Goal: Task Accomplishment & Management: Manage account settings

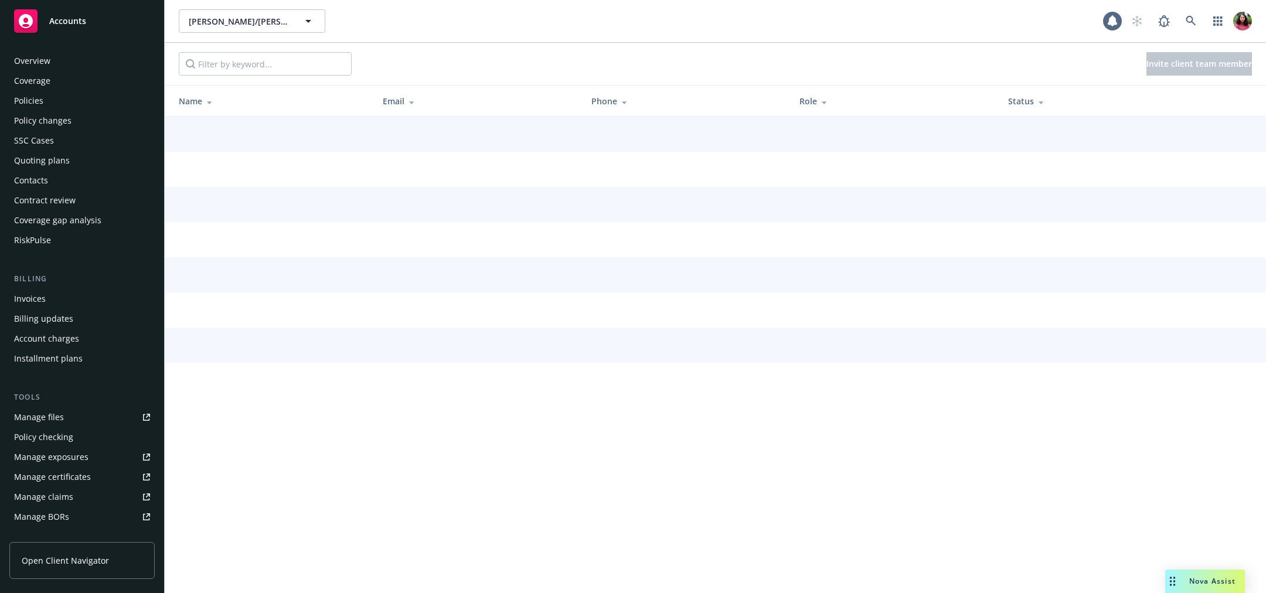
scroll to position [229, 0]
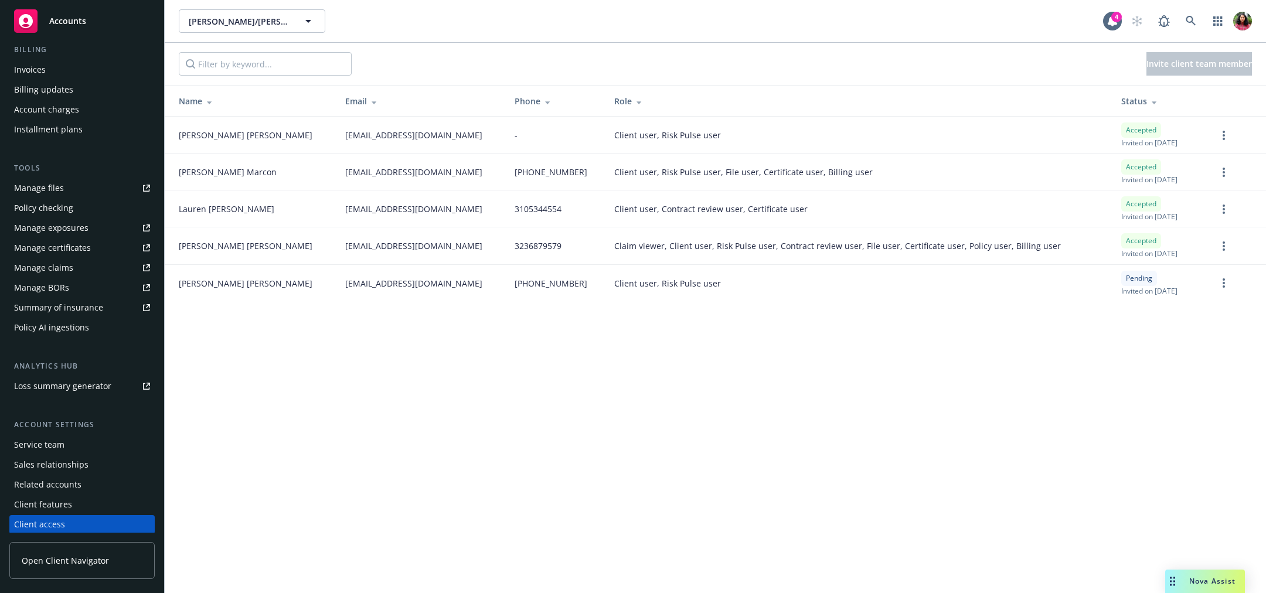
click at [763, 405] on div "[PERSON_NAME]/[PERSON_NAME] Construction, Inc. [PERSON_NAME]/[PERSON_NAME] Cons…" at bounding box center [715, 296] width 1101 height 593
click at [37, 442] on div "Service team" at bounding box center [39, 444] width 50 height 19
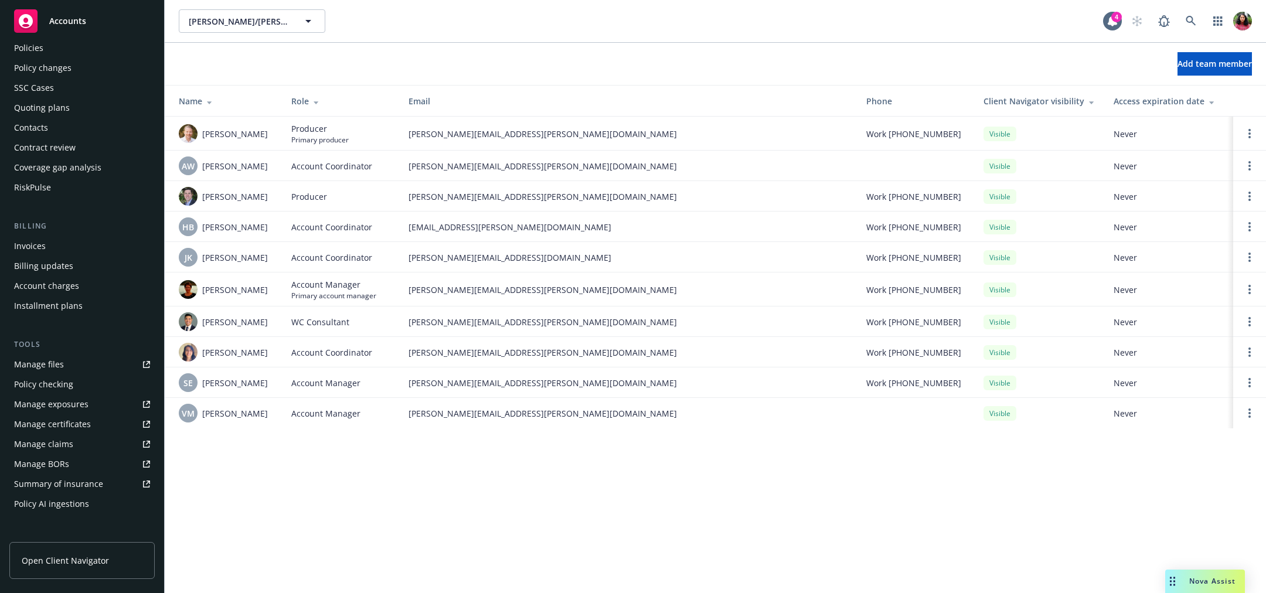
scroll to position [51, 0]
click at [70, 121] on div "Contacts" at bounding box center [82, 129] width 136 height 19
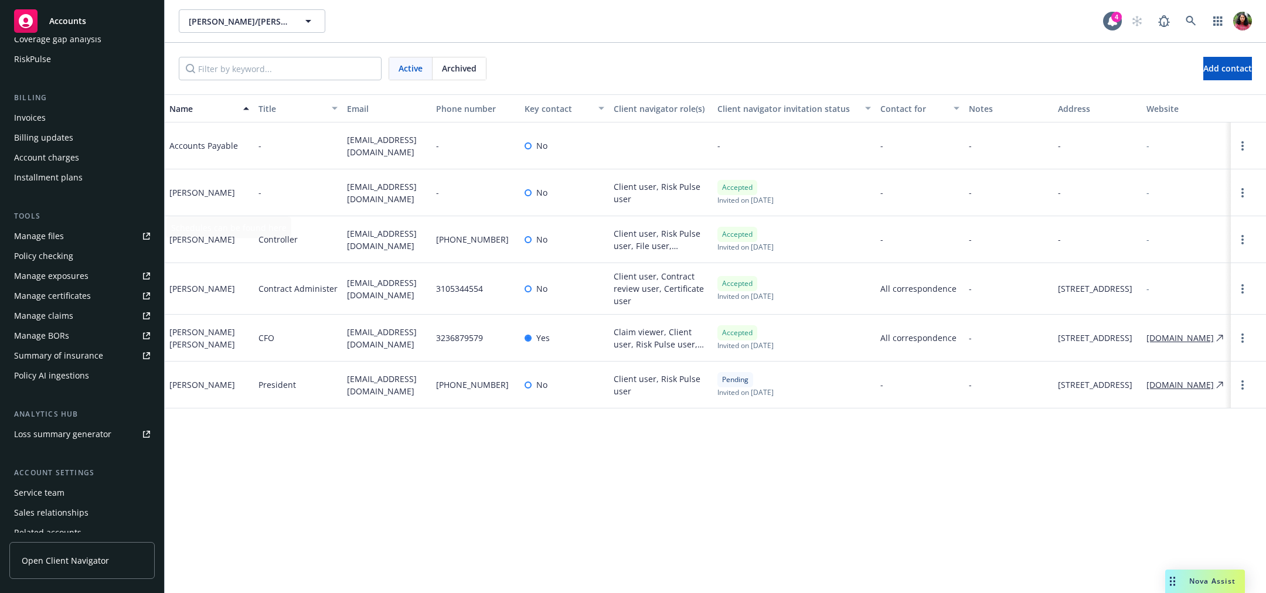
scroll to position [229, 0]
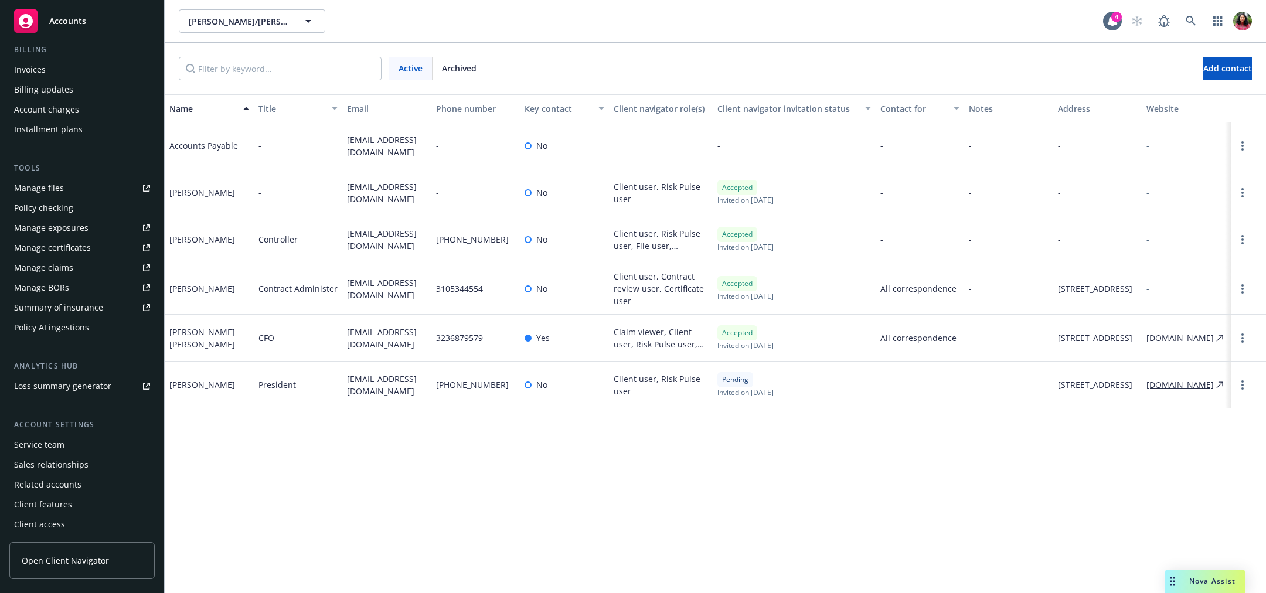
click at [61, 517] on div "Client access" at bounding box center [39, 524] width 51 height 19
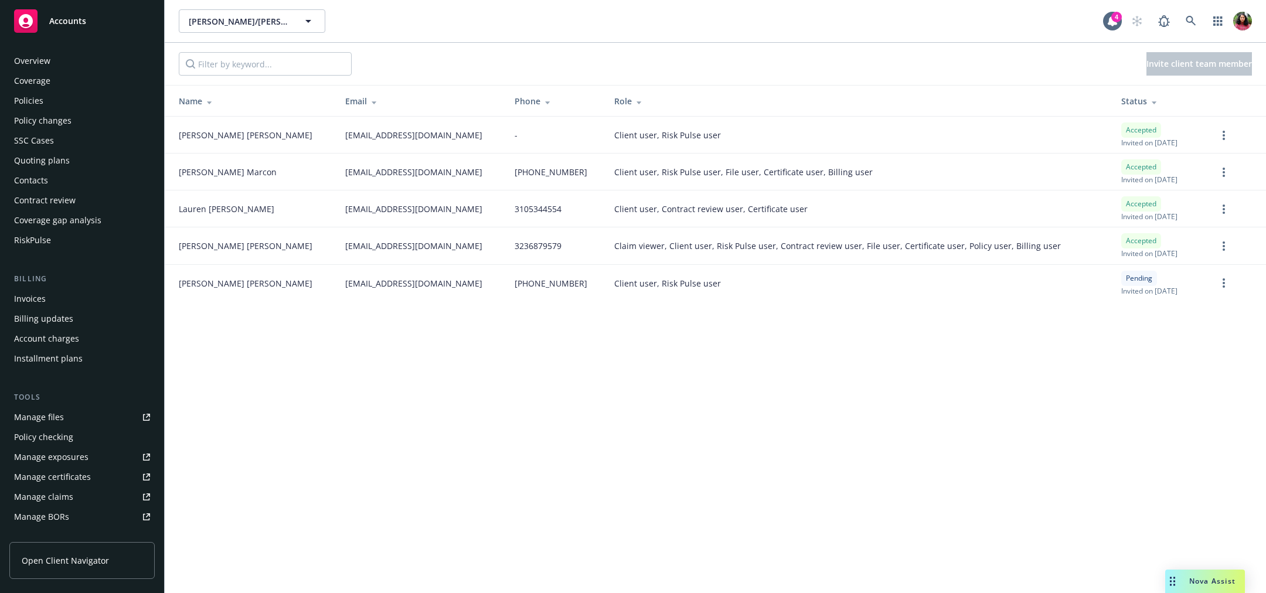
click at [40, 183] on div "Contacts" at bounding box center [31, 180] width 34 height 19
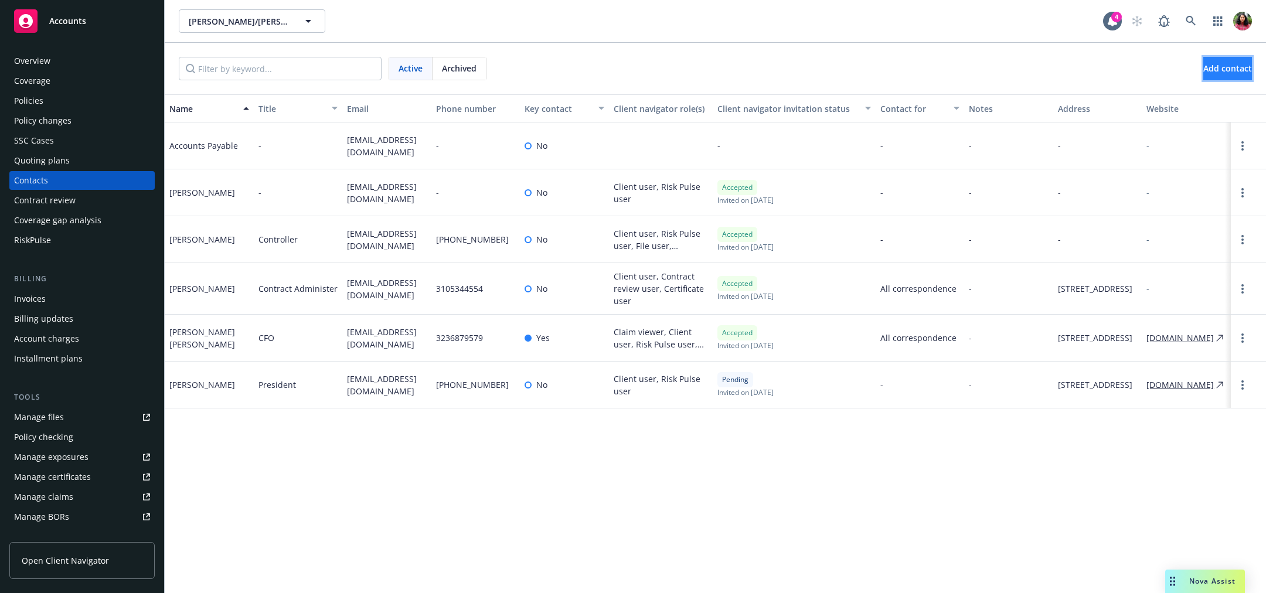
click at [1207, 74] on button "Add contact" at bounding box center [1227, 68] width 49 height 23
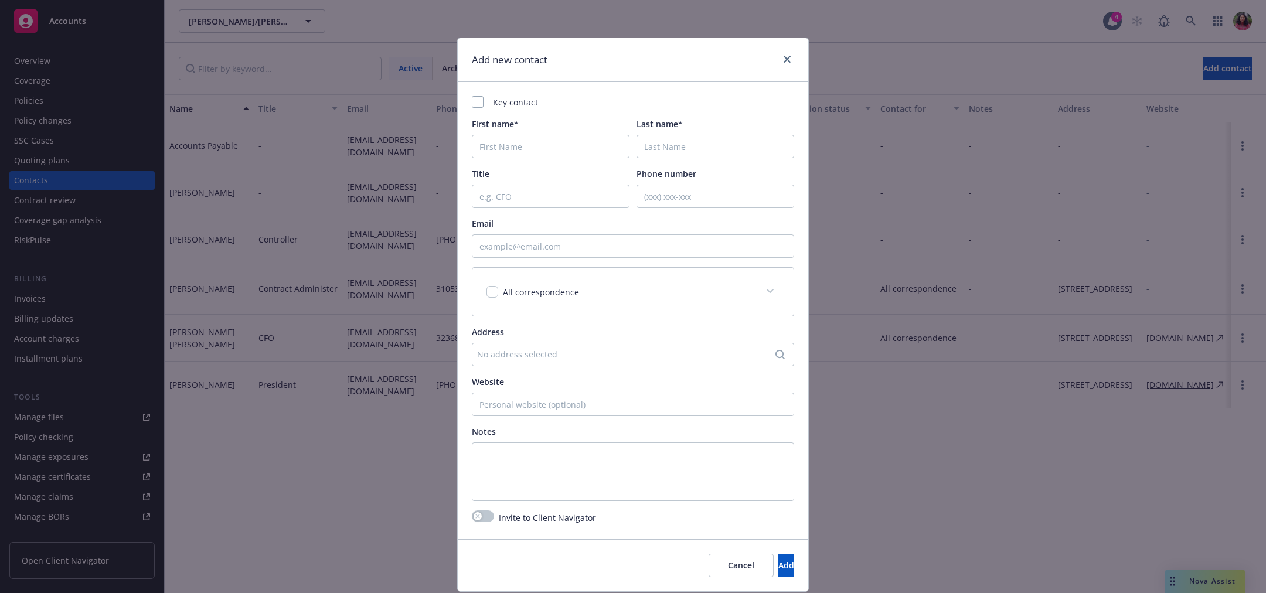
scroll to position [35, 0]
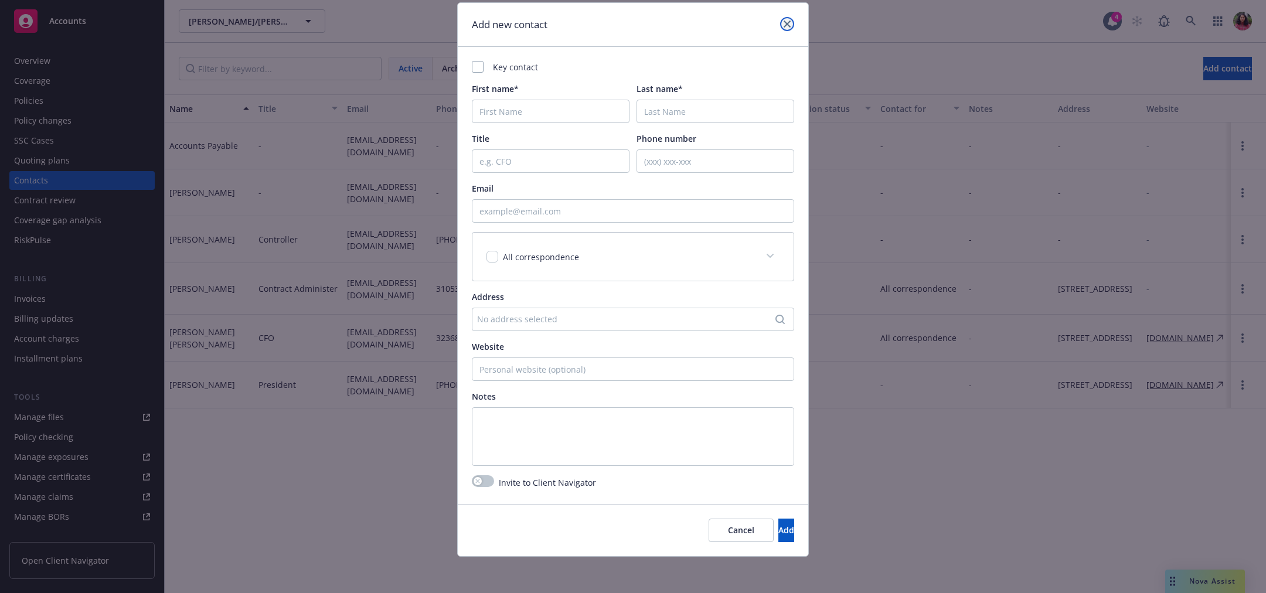
click at [788, 19] on link "close" at bounding box center [787, 24] width 14 height 14
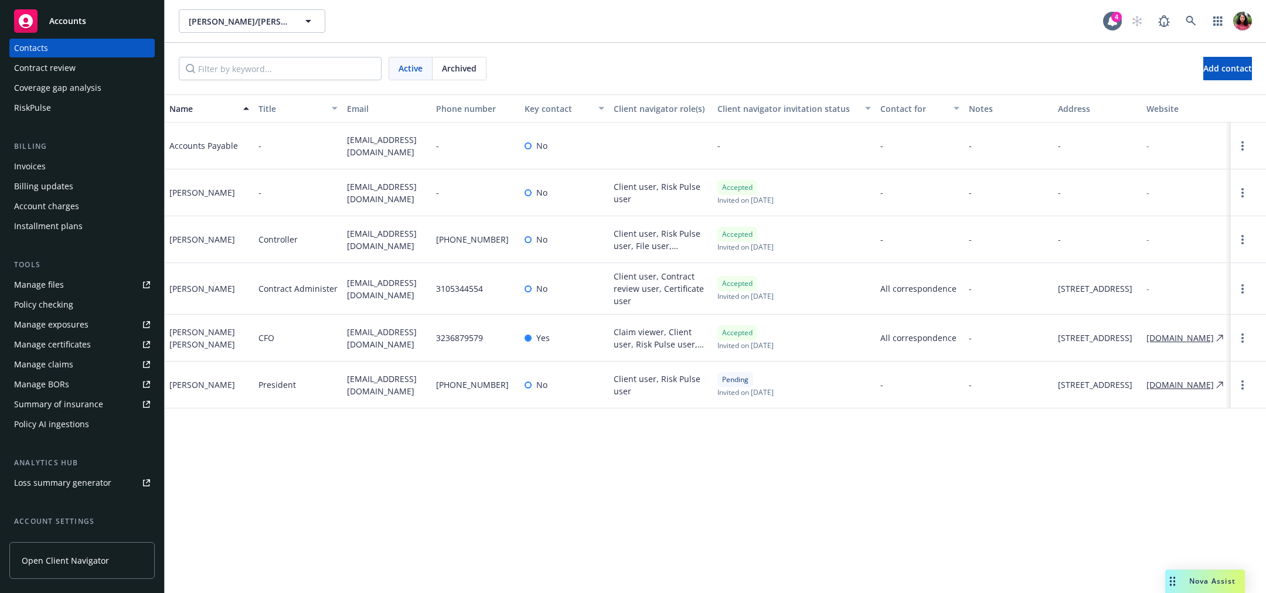
scroll to position [229, 0]
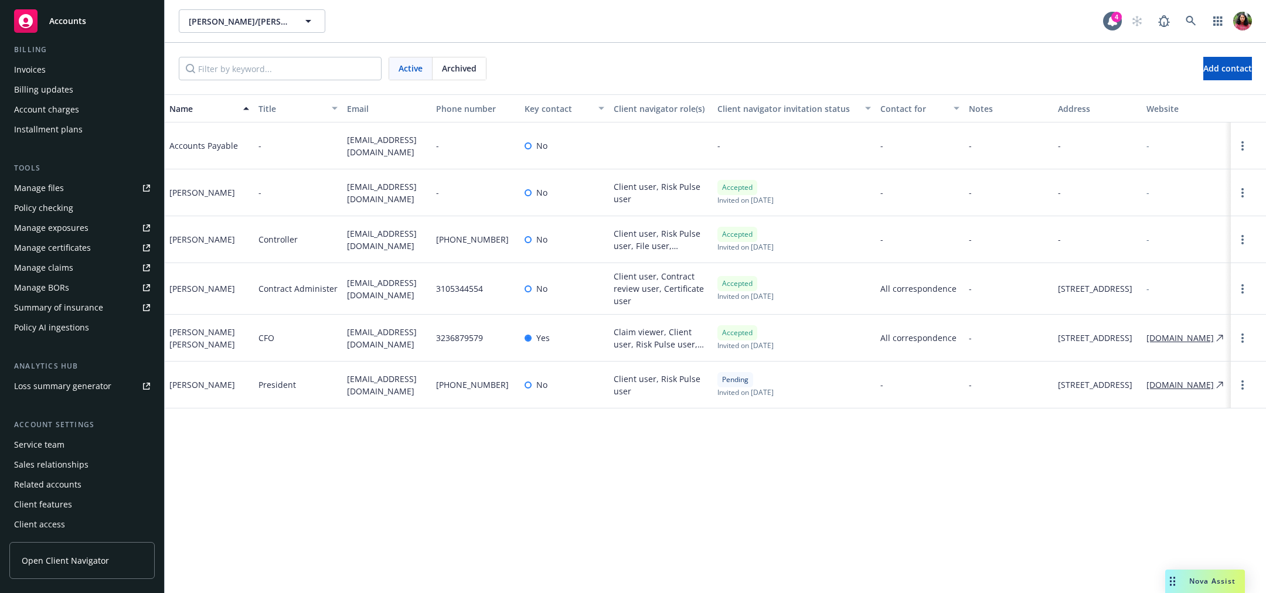
click at [54, 526] on div "Client access" at bounding box center [39, 524] width 51 height 19
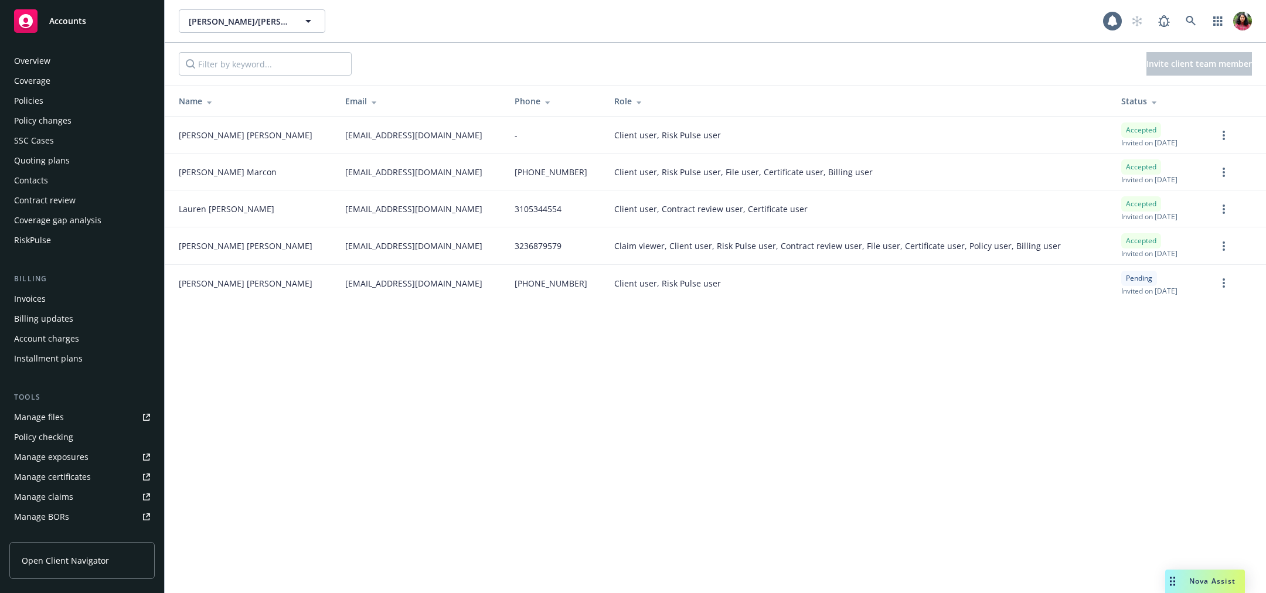
scroll to position [229, 0]
